Goal: Transaction & Acquisition: Book appointment/travel/reservation

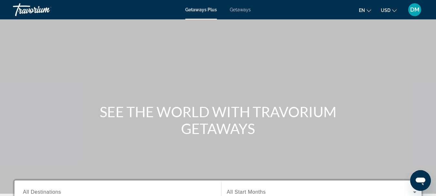
click at [429, 195] on div at bounding box center [218, 196] width 436 height 0
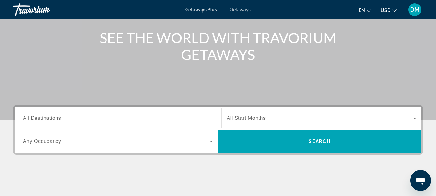
scroll to position [105, 0]
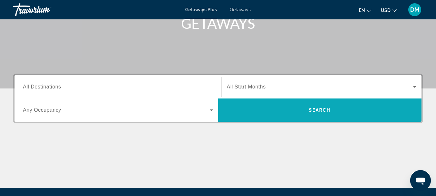
click at [317, 111] on span "Search" at bounding box center [320, 109] width 22 height 5
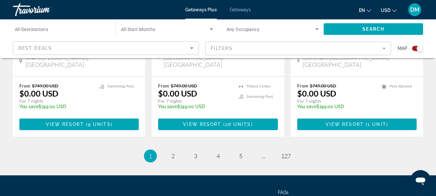
scroll to position [1097, 0]
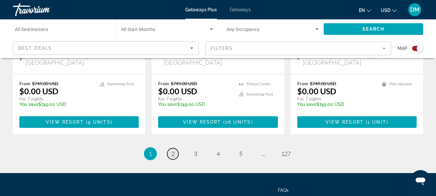
click at [172, 150] on span "2" at bounding box center [172, 153] width 3 height 7
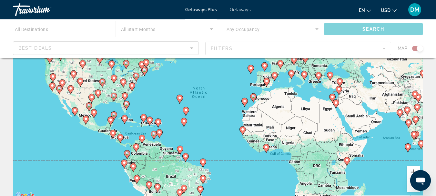
scroll to position [87, 0]
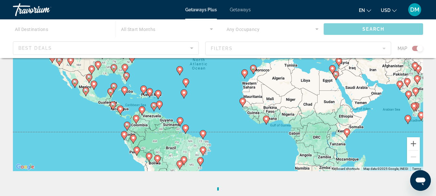
click at [429, 109] on div at bounding box center [218, 109] width 436 height 0
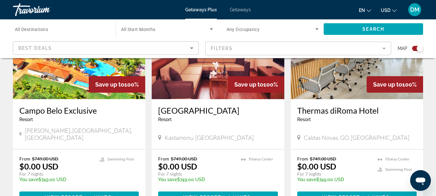
scroll to position [1034, 0]
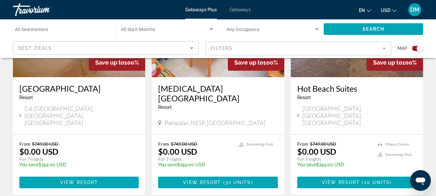
scroll to position [1048, 0]
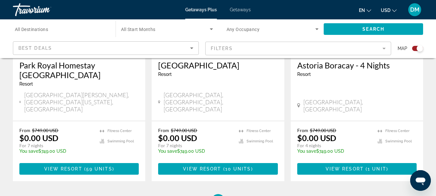
scroll to position [1074, 0]
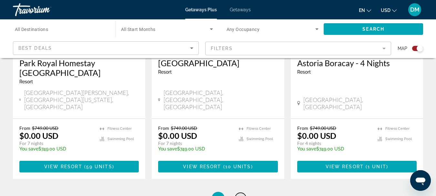
click at [240, 194] on span "5" at bounding box center [240, 197] width 3 height 7
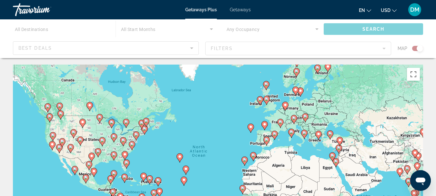
click at [429, 195] on div at bounding box center [218, 196] width 436 height 0
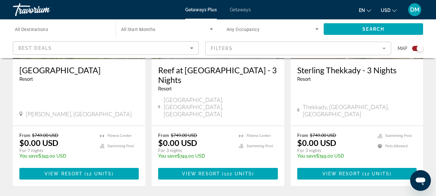
scroll to position [1044, 0]
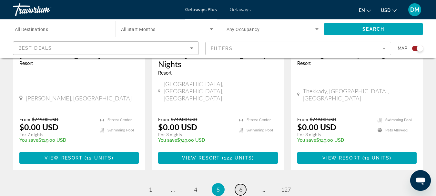
click at [239, 186] on span "6" at bounding box center [240, 189] width 3 height 7
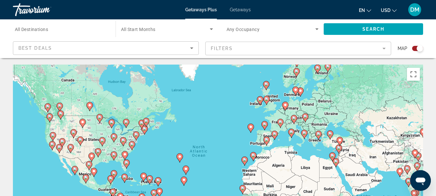
click at [429, 195] on div at bounding box center [218, 196] width 436 height 0
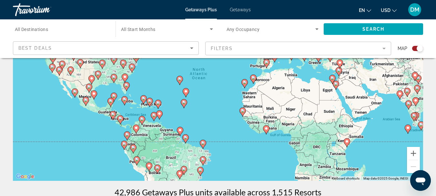
scroll to position [43, 0]
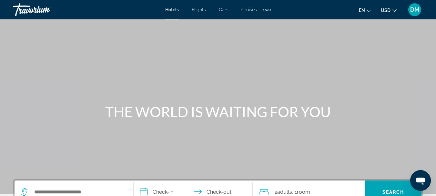
click at [249, 10] on span "Cruises" at bounding box center [248, 9] width 15 height 5
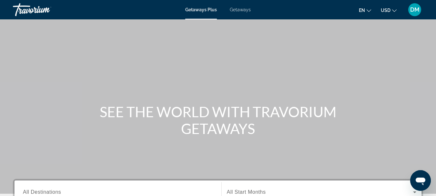
click at [240, 9] on span "Getaways" at bounding box center [240, 9] width 21 height 5
click at [237, 11] on span "Getaways" at bounding box center [239, 9] width 21 height 5
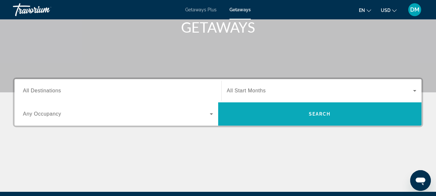
click at [319, 114] on span "Search" at bounding box center [320, 113] width 22 height 5
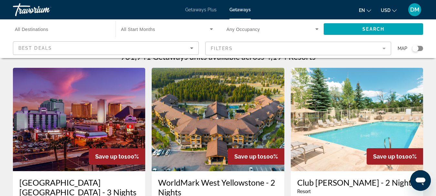
scroll to position [77, 0]
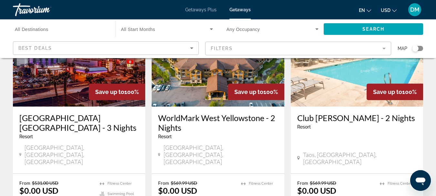
click at [429, 118] on div at bounding box center [218, 118] width 436 height 0
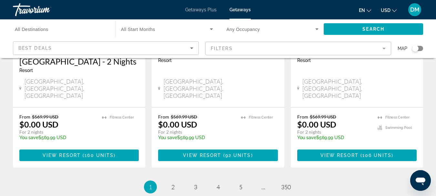
scroll to position [875, 0]
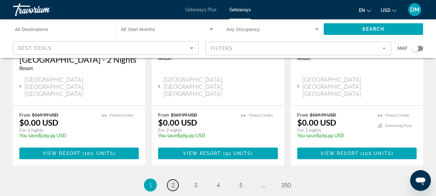
click at [173, 181] on span "2" at bounding box center [172, 184] width 3 height 7
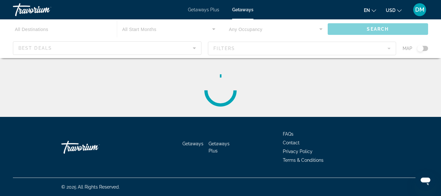
click at [434, 195] on div at bounding box center [220, 196] width 441 height 0
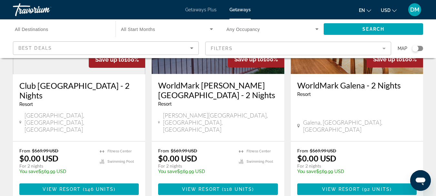
scroll to position [862, 0]
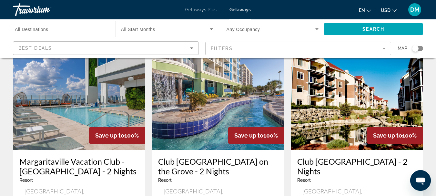
scroll to position [767, 0]
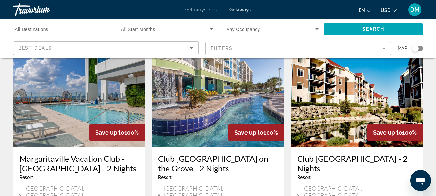
click at [60, 74] on img "Main content" at bounding box center [79, 95] width 132 height 103
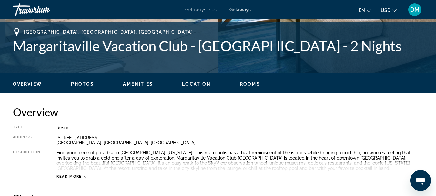
scroll to position [270, 0]
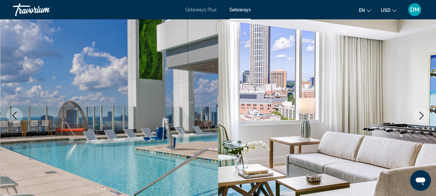
scroll to position [51, 0]
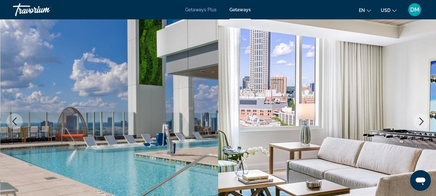
click at [421, 122] on icon "Next image" at bounding box center [421, 121] width 8 height 8
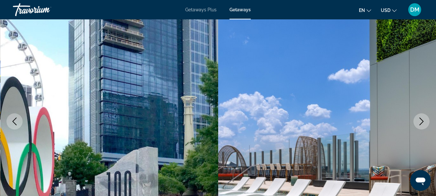
click at [421, 122] on icon "Next image" at bounding box center [421, 121] width 8 height 8
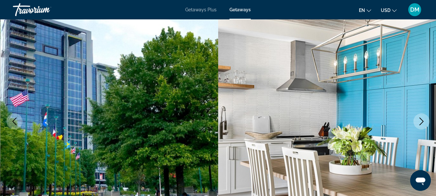
click at [421, 122] on icon "Next image" at bounding box center [421, 121] width 8 height 8
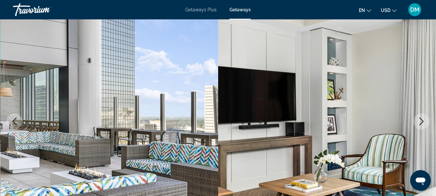
click at [421, 122] on icon "Next image" at bounding box center [421, 121] width 8 height 8
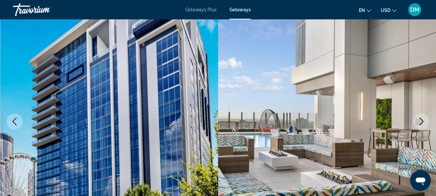
click at [421, 122] on icon "Next image" at bounding box center [421, 121] width 8 height 8
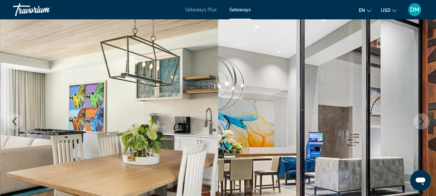
click at [421, 122] on icon "Next image" at bounding box center [421, 121] width 8 height 8
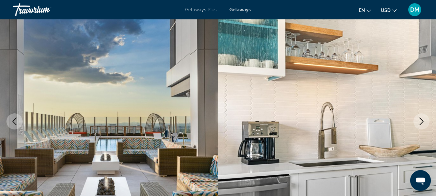
click at [421, 122] on icon "Next image" at bounding box center [421, 121] width 8 height 8
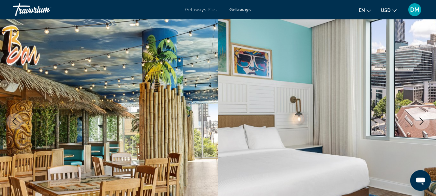
click at [421, 122] on icon "Next image" at bounding box center [421, 121] width 8 height 8
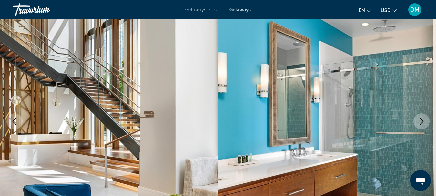
click at [421, 122] on icon "Next image" at bounding box center [421, 121] width 8 height 8
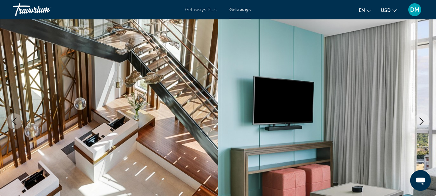
click at [421, 122] on icon "Next image" at bounding box center [421, 121] width 8 height 8
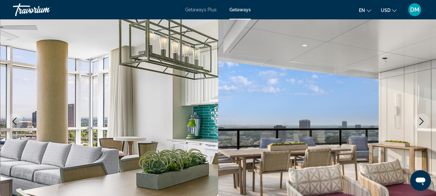
click at [421, 122] on icon "Next image" at bounding box center [421, 121] width 8 height 8
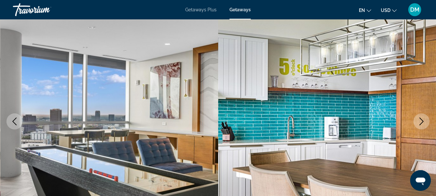
click at [421, 122] on icon "Next image" at bounding box center [421, 121] width 8 height 8
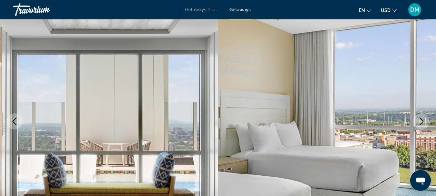
click at [421, 122] on icon "Next image" at bounding box center [421, 121] width 8 height 8
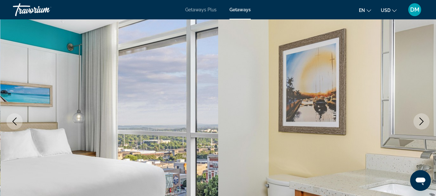
click at [421, 122] on icon "Next image" at bounding box center [421, 121] width 8 height 8
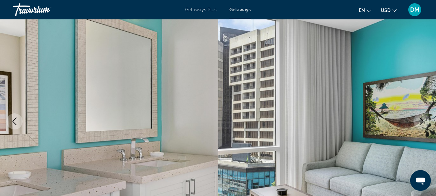
click at [421, 122] on icon "Next image" at bounding box center [421, 121] width 8 height 8
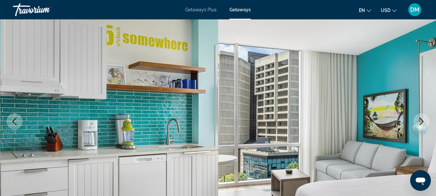
click at [421, 122] on icon "Next image" at bounding box center [421, 121] width 8 height 8
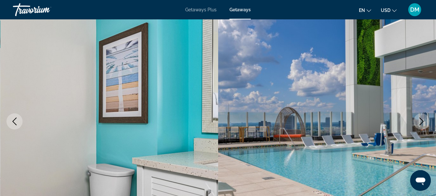
click at [421, 122] on icon "Next image" at bounding box center [421, 121] width 8 height 8
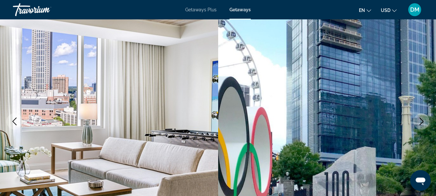
click at [421, 122] on icon "Next image" at bounding box center [421, 121] width 8 height 8
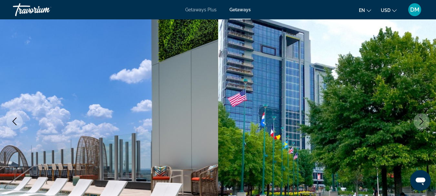
click at [421, 122] on icon "Next image" at bounding box center [421, 121] width 8 height 8
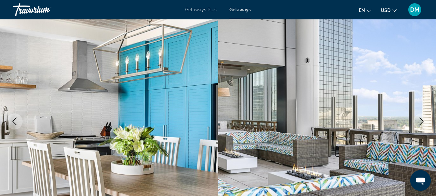
click at [421, 122] on icon "Next image" at bounding box center [421, 121] width 8 height 8
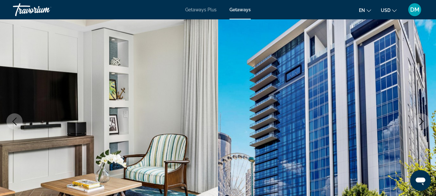
click at [421, 122] on icon "Next image" at bounding box center [421, 121] width 8 height 8
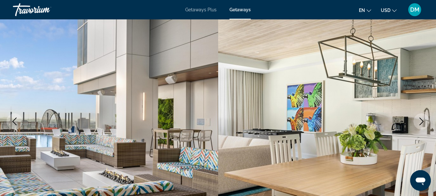
click at [421, 122] on icon "Next image" at bounding box center [421, 121] width 8 height 8
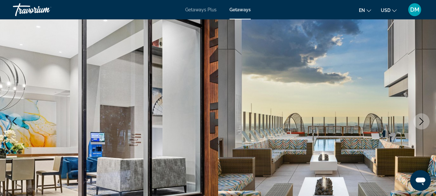
click at [421, 122] on icon "Next image" at bounding box center [421, 121] width 8 height 8
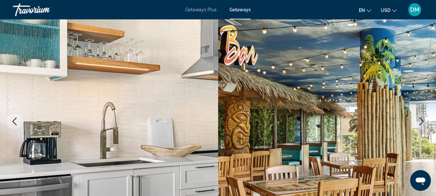
click at [421, 122] on icon "Next image" at bounding box center [421, 121] width 8 height 8
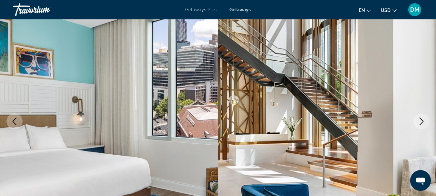
click at [421, 122] on icon "Next image" at bounding box center [421, 121] width 8 height 8
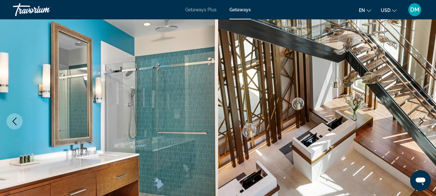
click at [421, 122] on icon "Next image" at bounding box center [421, 121] width 8 height 8
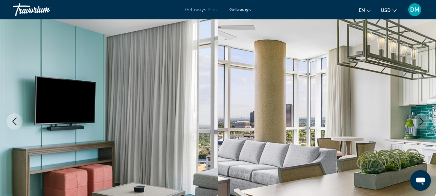
click at [421, 122] on icon "Next image" at bounding box center [421, 121] width 8 height 8
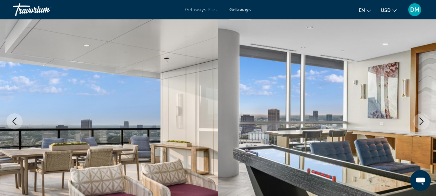
click at [421, 122] on icon "Next image" at bounding box center [421, 121] width 8 height 8
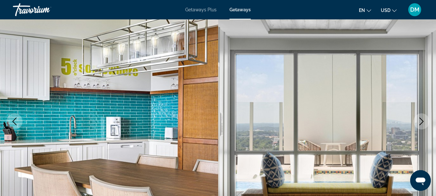
click at [421, 122] on icon "Next image" at bounding box center [421, 121] width 8 height 8
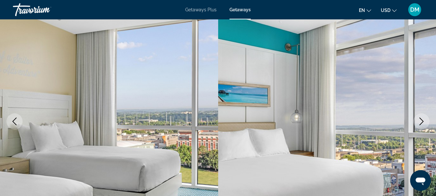
click at [421, 122] on icon "Next image" at bounding box center [421, 121] width 8 height 8
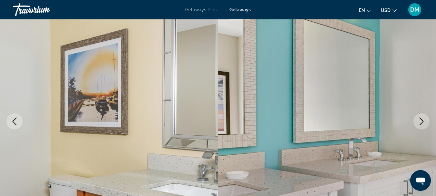
click at [421, 122] on icon "Next image" at bounding box center [421, 121] width 8 height 8
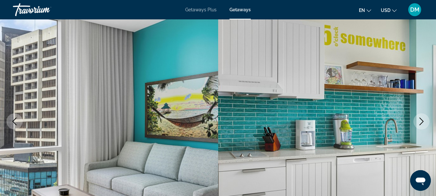
click at [421, 122] on icon "Next image" at bounding box center [421, 121] width 8 height 8
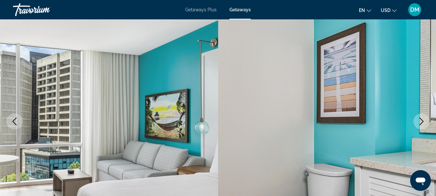
click at [421, 122] on icon "Next image" at bounding box center [421, 121] width 8 height 8
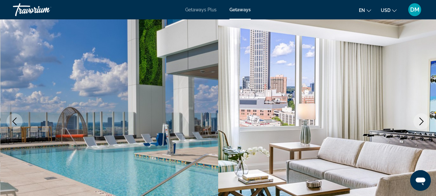
click at [421, 122] on icon "Next image" at bounding box center [421, 121] width 8 height 8
